Goal: Task Accomplishment & Management: Use online tool/utility

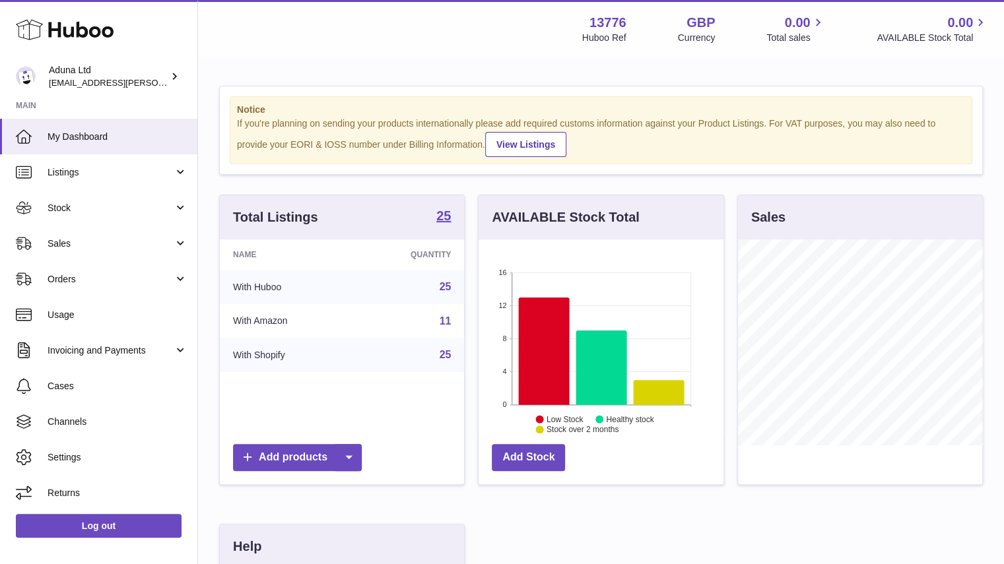
scroll to position [206, 245]
click at [119, 238] on span "Sales" at bounding box center [111, 244] width 126 height 13
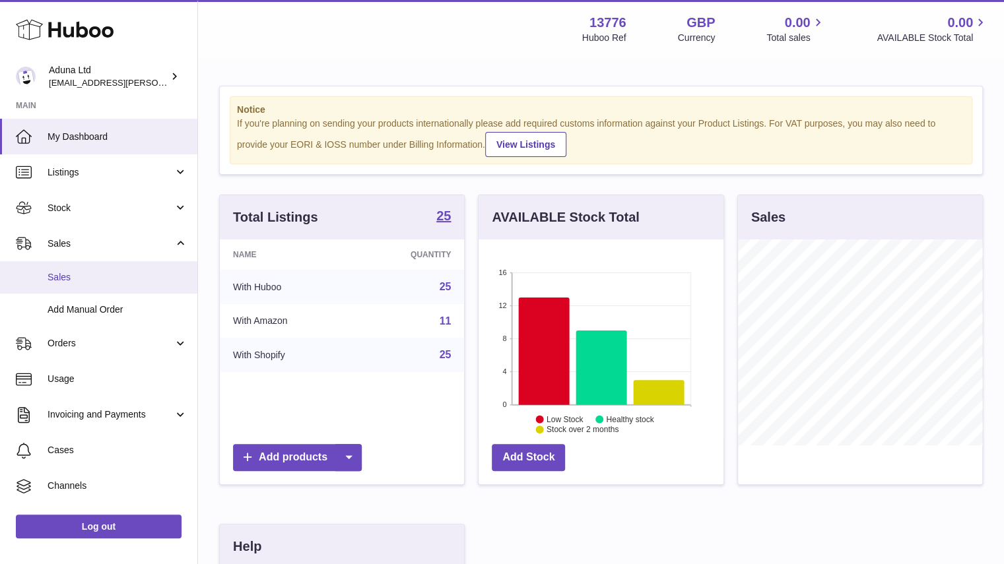
click at [133, 267] on link "Sales" at bounding box center [98, 277] width 197 height 32
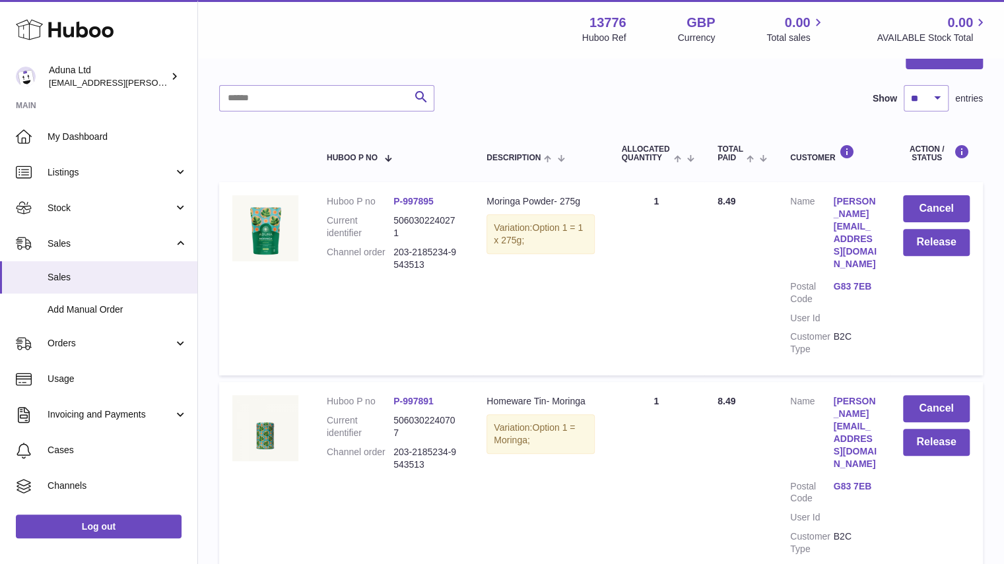
scroll to position [151, 0]
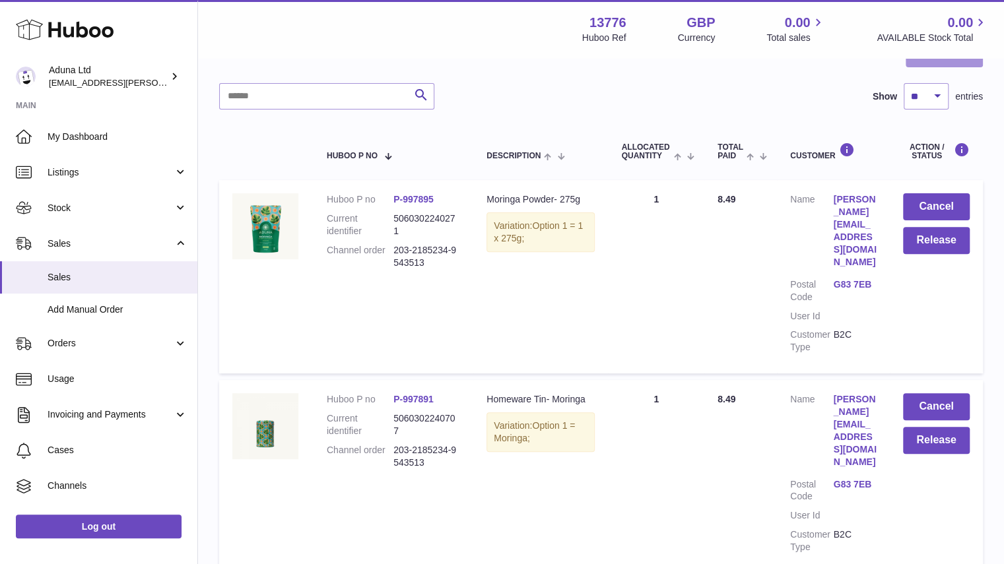
click at [961, 59] on button "Release All" at bounding box center [943, 53] width 77 height 27
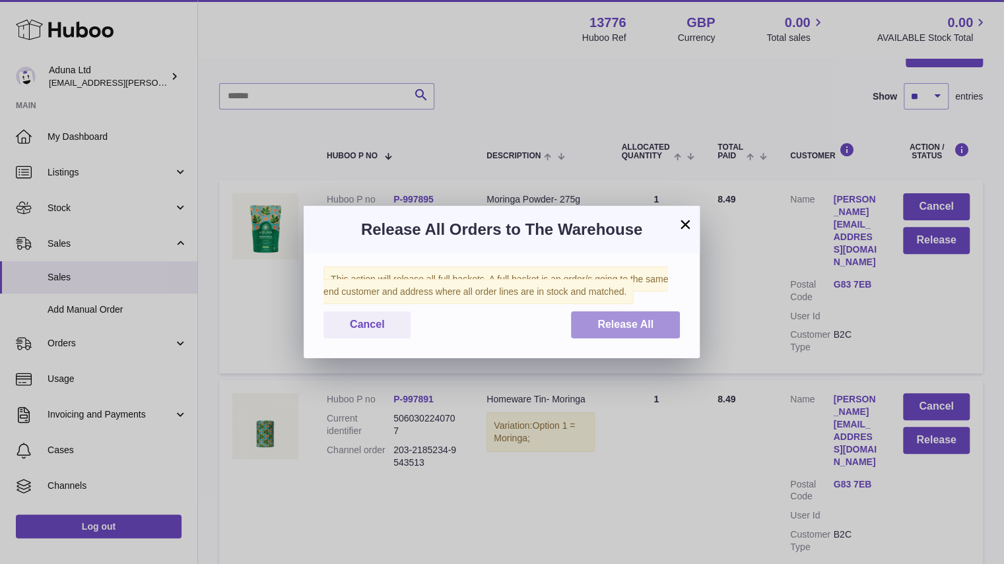
click at [634, 332] on button "Release All" at bounding box center [625, 325] width 109 height 27
